Goal: Task Accomplishment & Management: Use online tool/utility

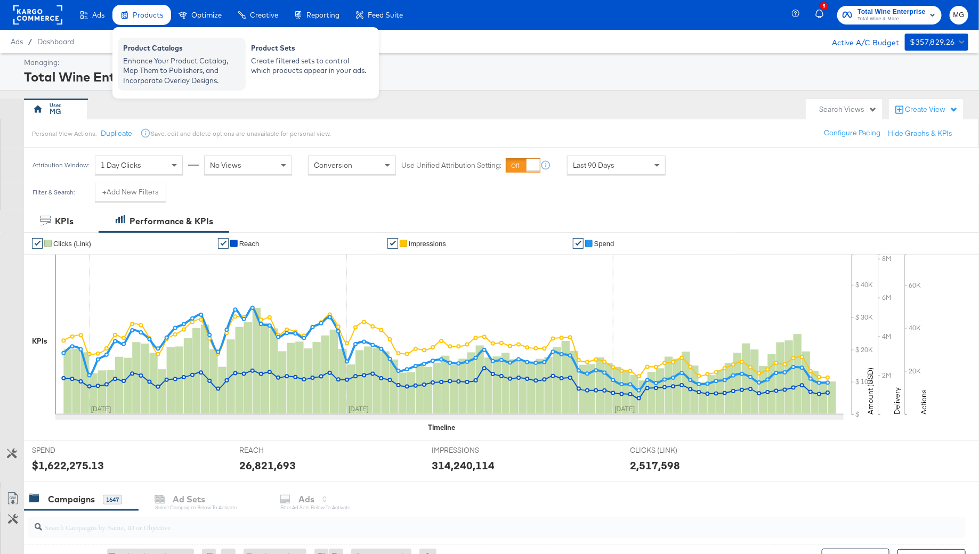
click at [157, 61] on div "Enhance Your Product Catalog, Map Them to Publishers, and Incorporate Overlay D…" at bounding box center [181, 71] width 117 height 30
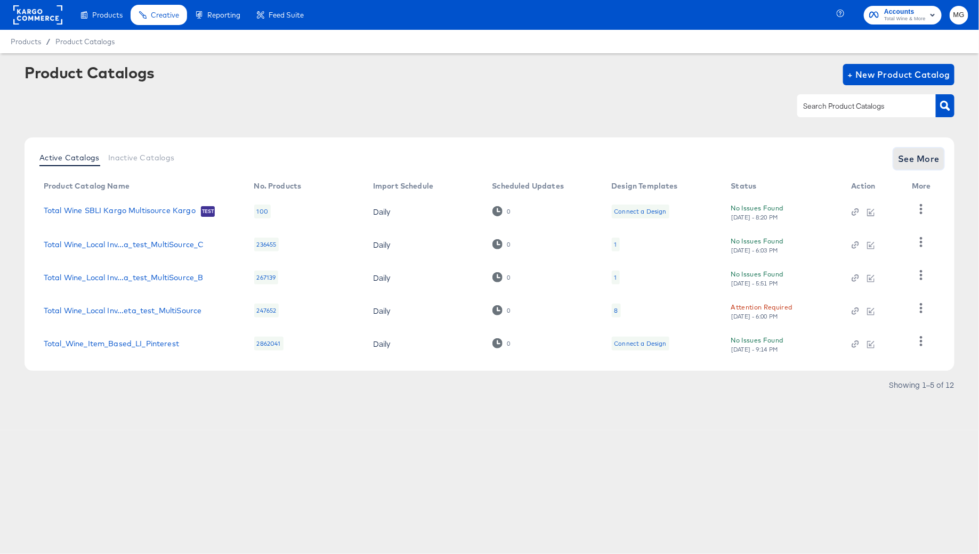
click at [918, 163] on span "See More" at bounding box center [919, 158] width 42 height 15
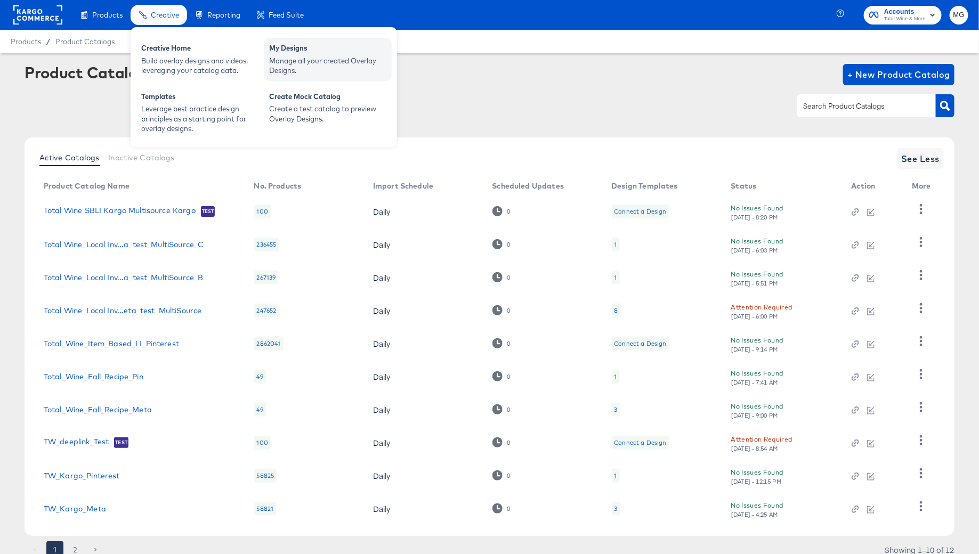
click at [329, 60] on div "Manage all your created Overlay Designs." at bounding box center [327, 66] width 117 height 20
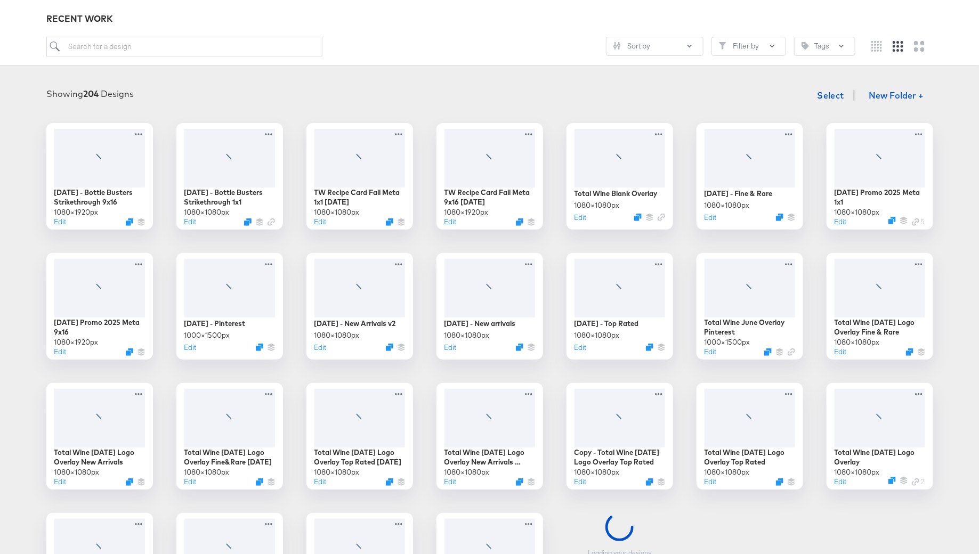
scroll to position [118, 0]
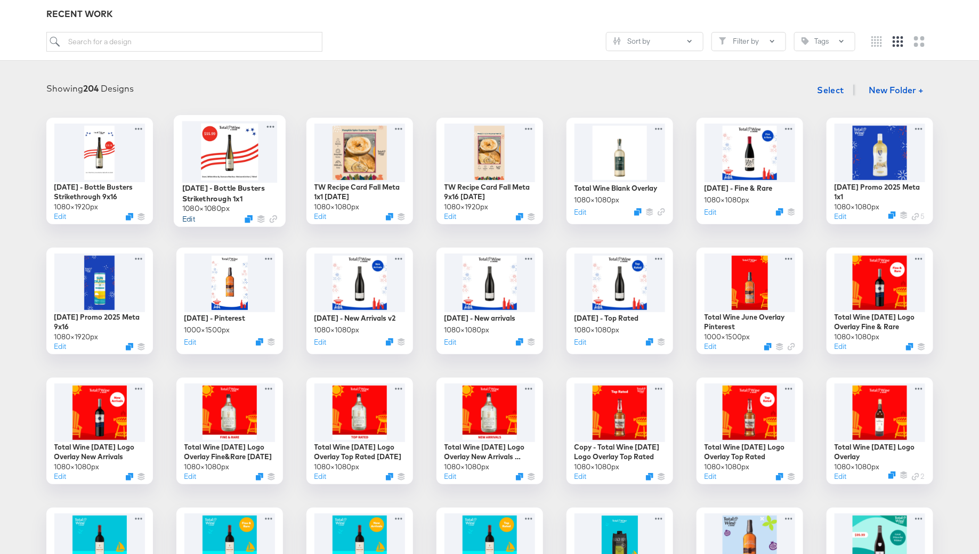
click at [188, 219] on button "Edit" at bounding box center [188, 219] width 13 height 10
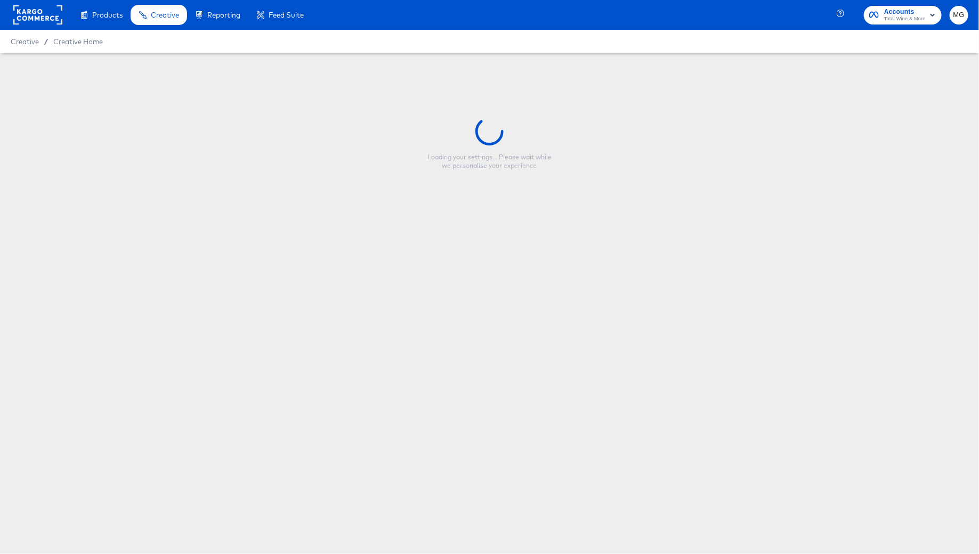
type input "[DATE] - Bottle Busters Strikethrough 1x1"
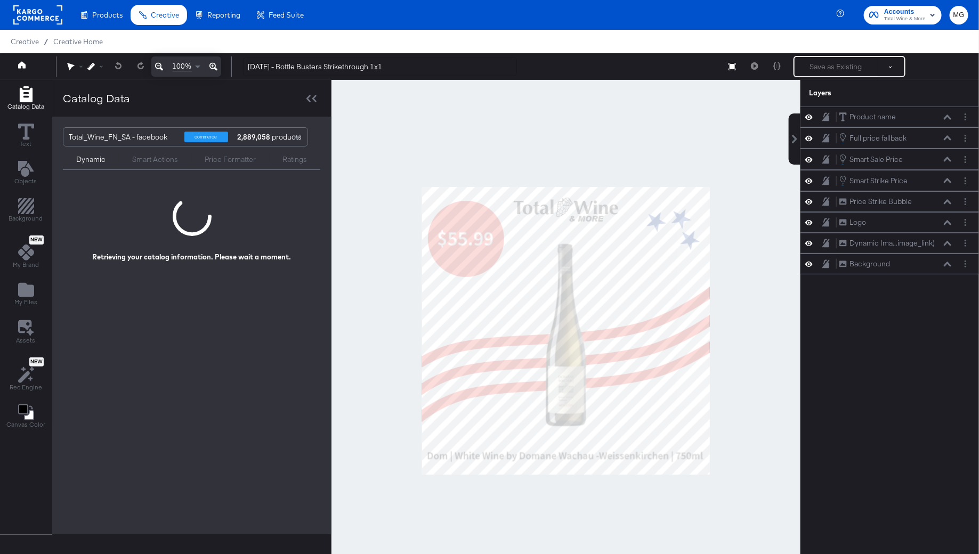
click at [371, 384] on div at bounding box center [565, 330] width 469 height 501
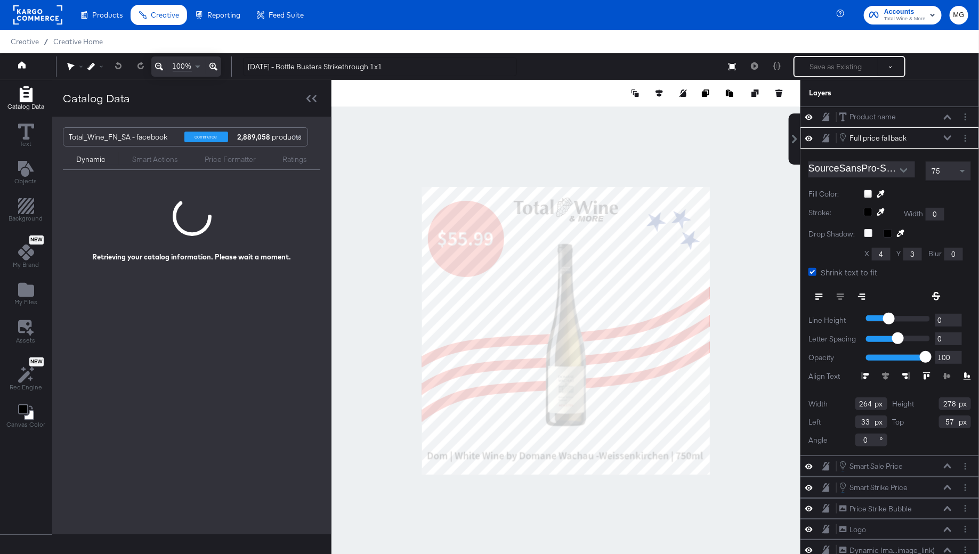
click at [764, 286] on div at bounding box center [565, 330] width 469 height 501
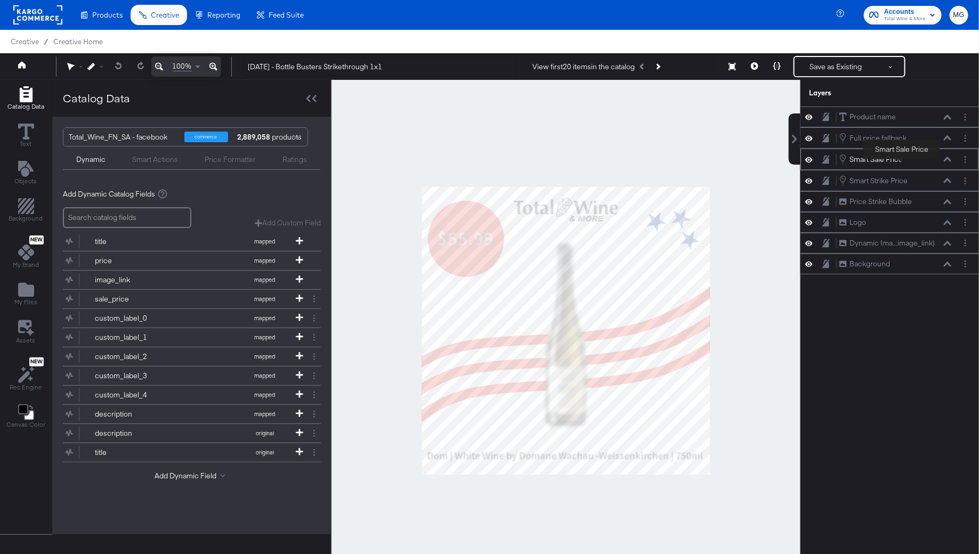
click at [901, 161] on div "Smart Sale Price" at bounding box center [875, 159] width 53 height 10
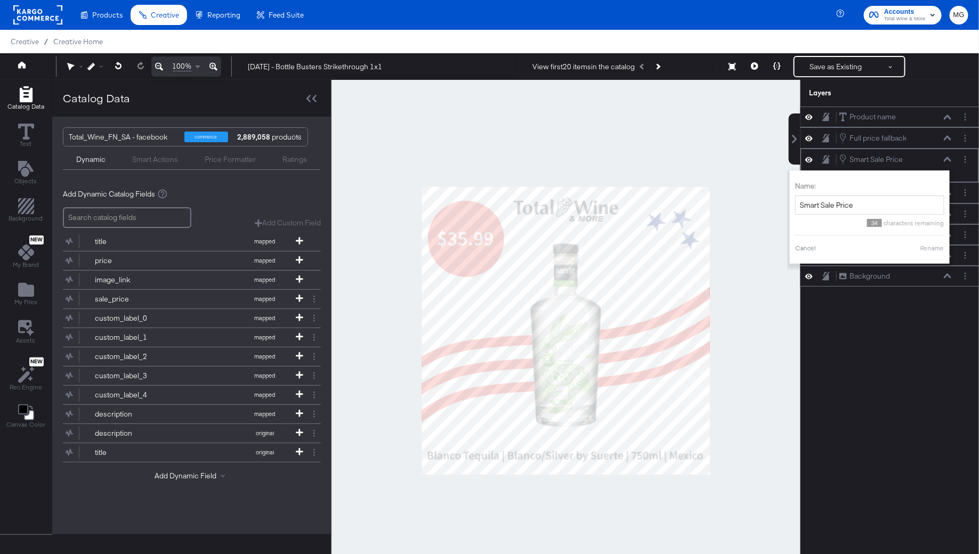
click at [917, 159] on div "Smart Sale Price Smart Sale Price" at bounding box center [894, 159] width 113 height 12
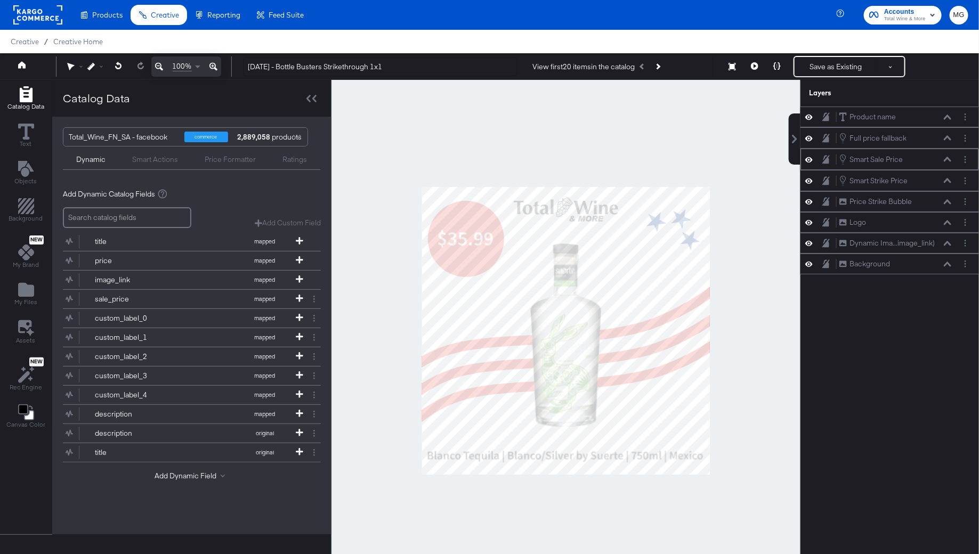
click at [917, 159] on div "Smart Sale Price Smart Sale Price" at bounding box center [894, 159] width 113 height 12
click at [874, 159] on div "Smart Sale Price" at bounding box center [875, 159] width 53 height 10
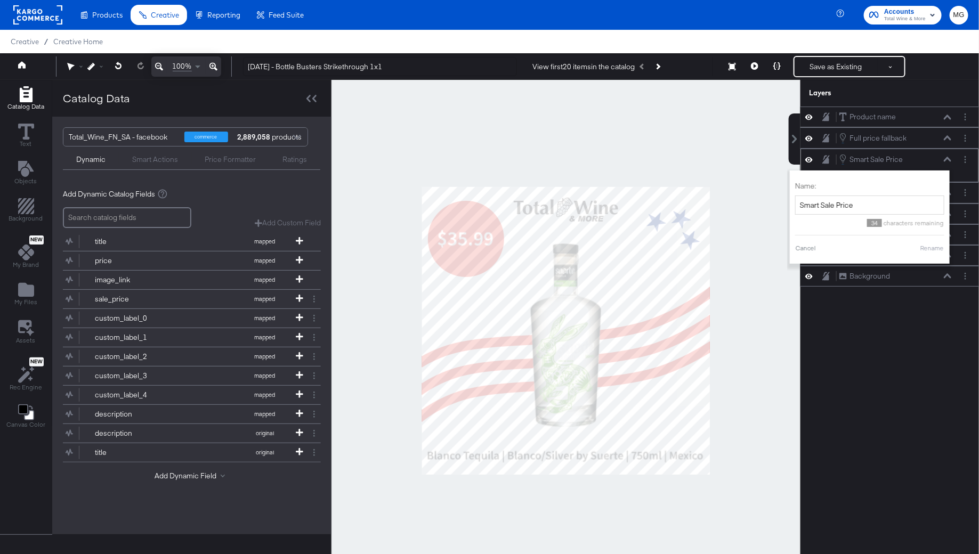
click at [947, 160] on div "Smart Sale Price Smart Sale Price" at bounding box center [894, 159] width 113 height 12
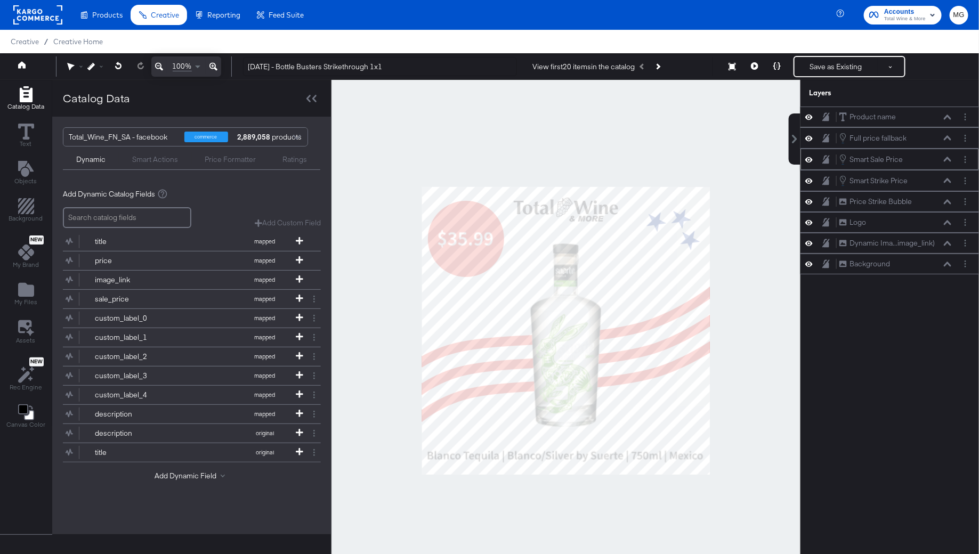
click at [945, 157] on icon at bounding box center [946, 159] width 7 height 5
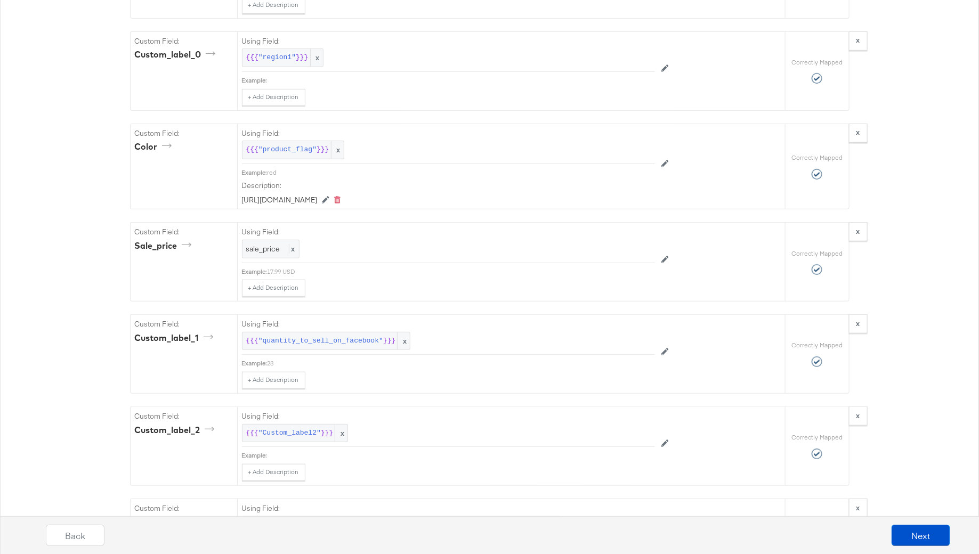
scroll to position [2215, 0]
